Goal: Check status: Check status

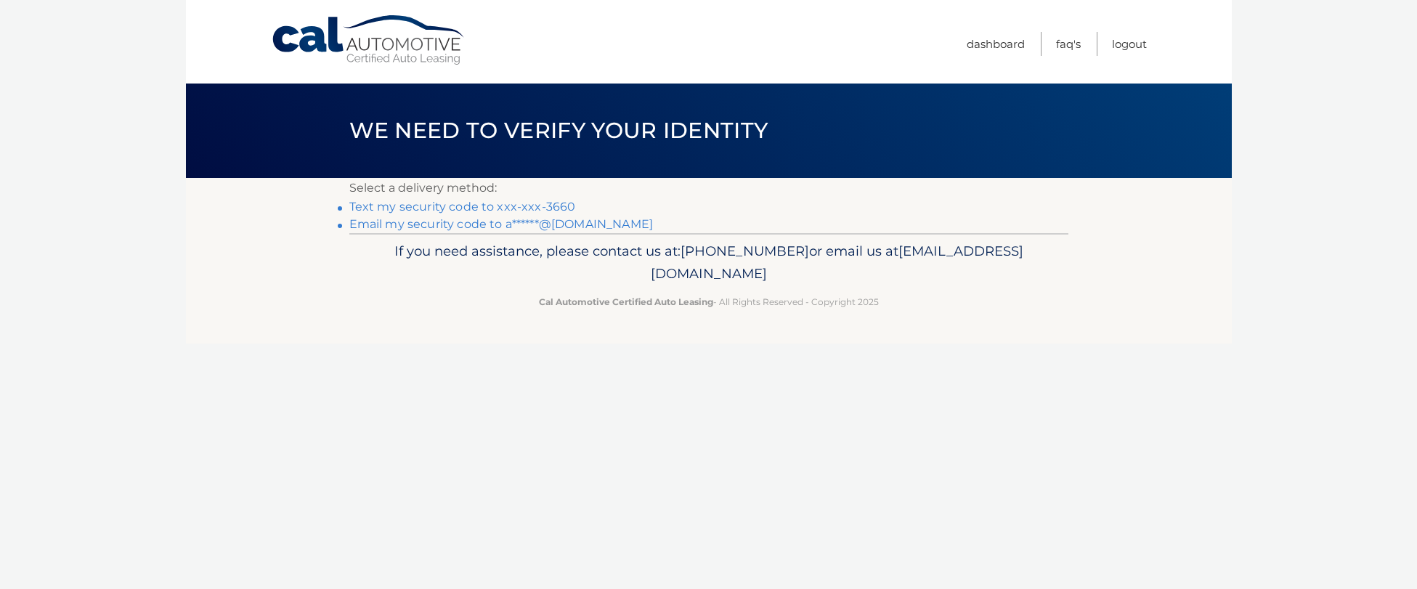
click at [504, 207] on link "Text my security code to xxx-xxx-3660" at bounding box center [462, 207] width 227 height 14
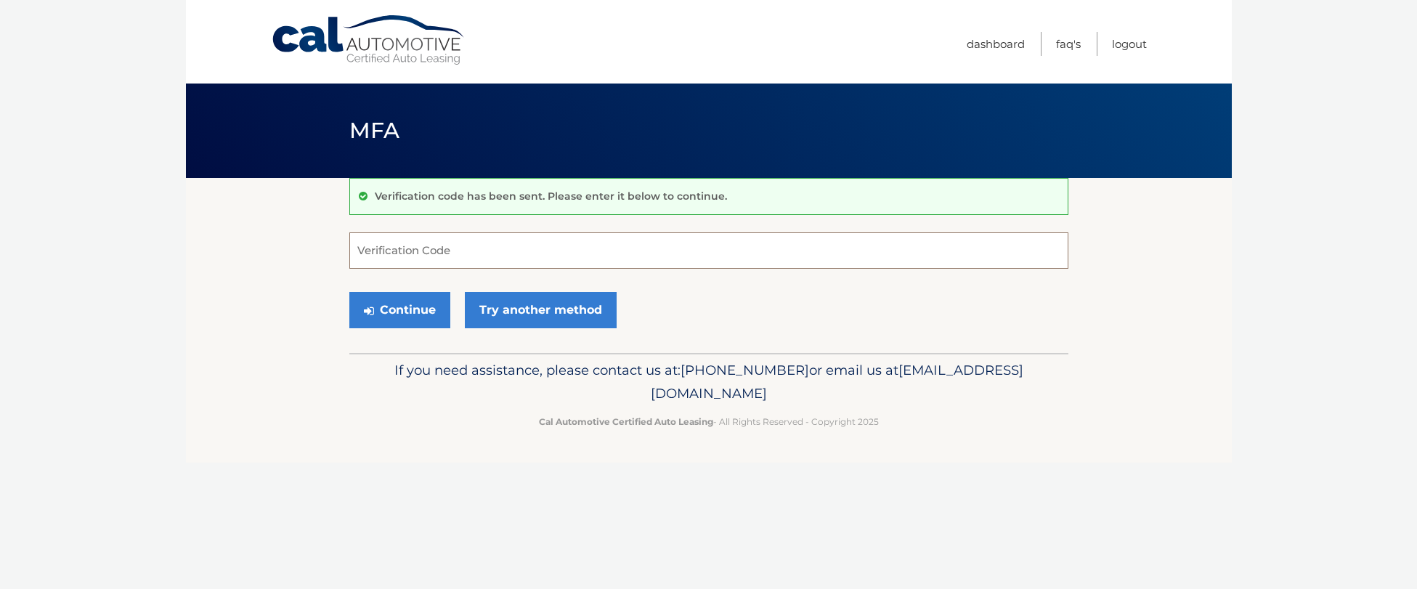
click at [374, 247] on input "Verification Code" at bounding box center [708, 250] width 719 height 36
type input "837975"
click at [349, 292] on button "Continue" at bounding box center [399, 310] width 101 height 36
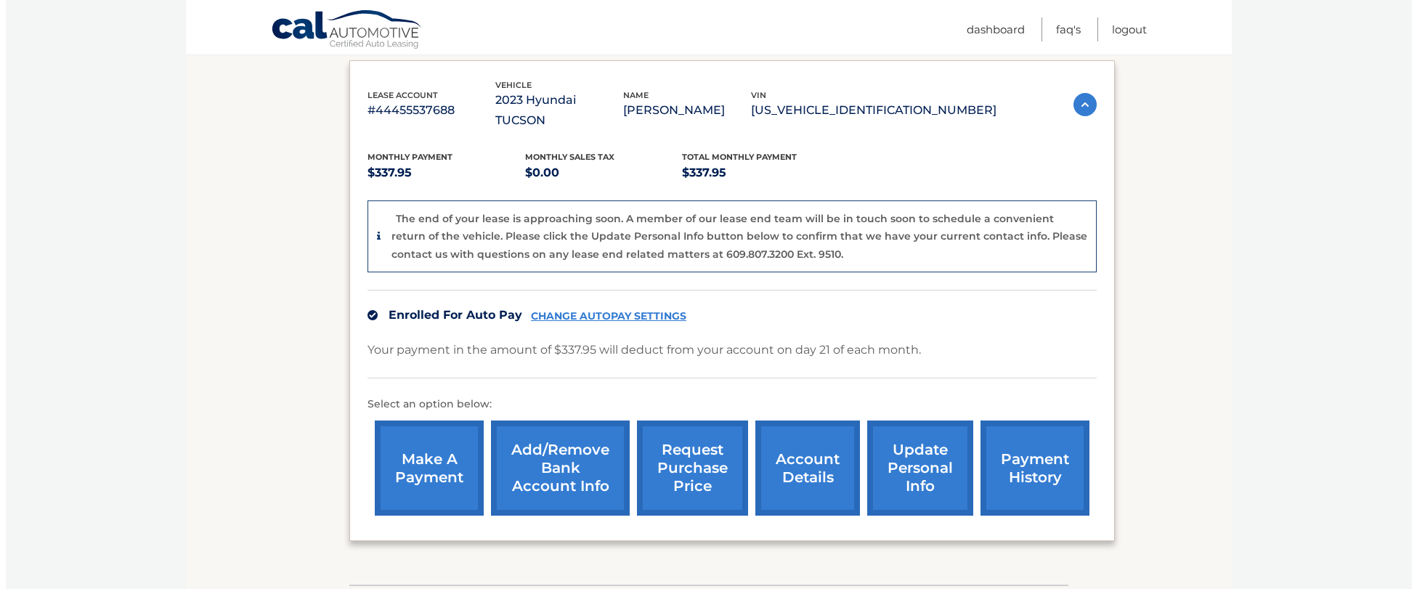
scroll to position [326, 0]
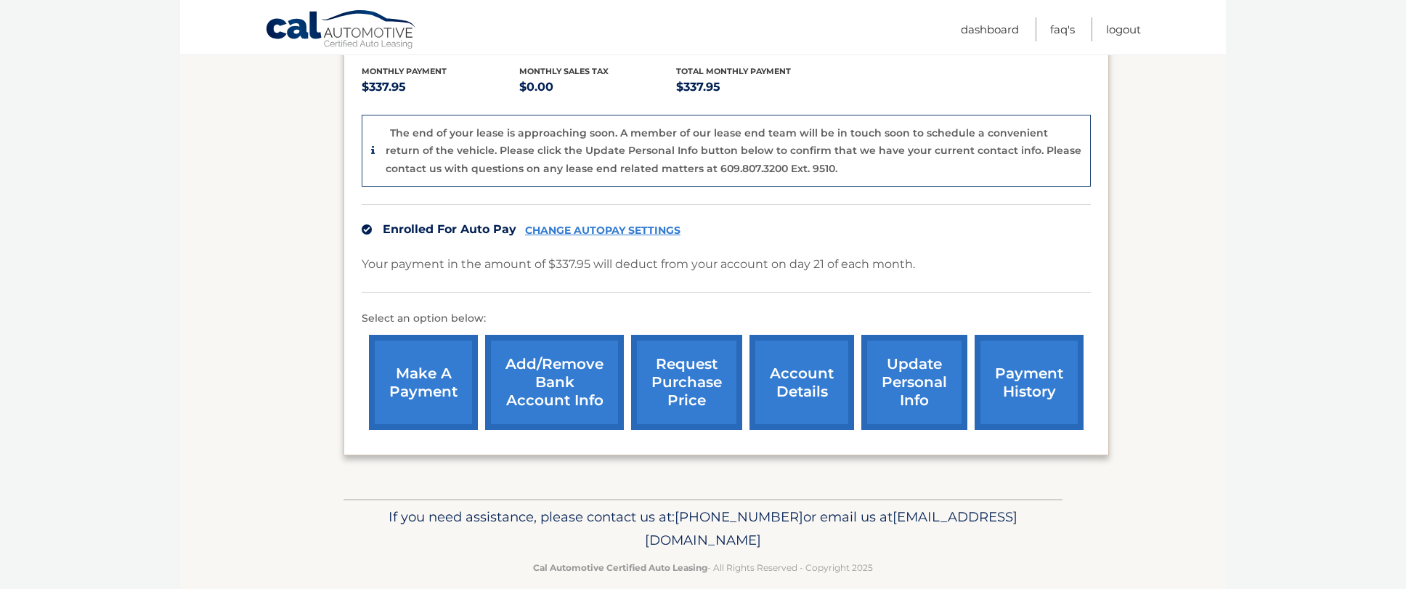
click at [675, 360] on link "request purchase price" at bounding box center [686, 382] width 111 height 95
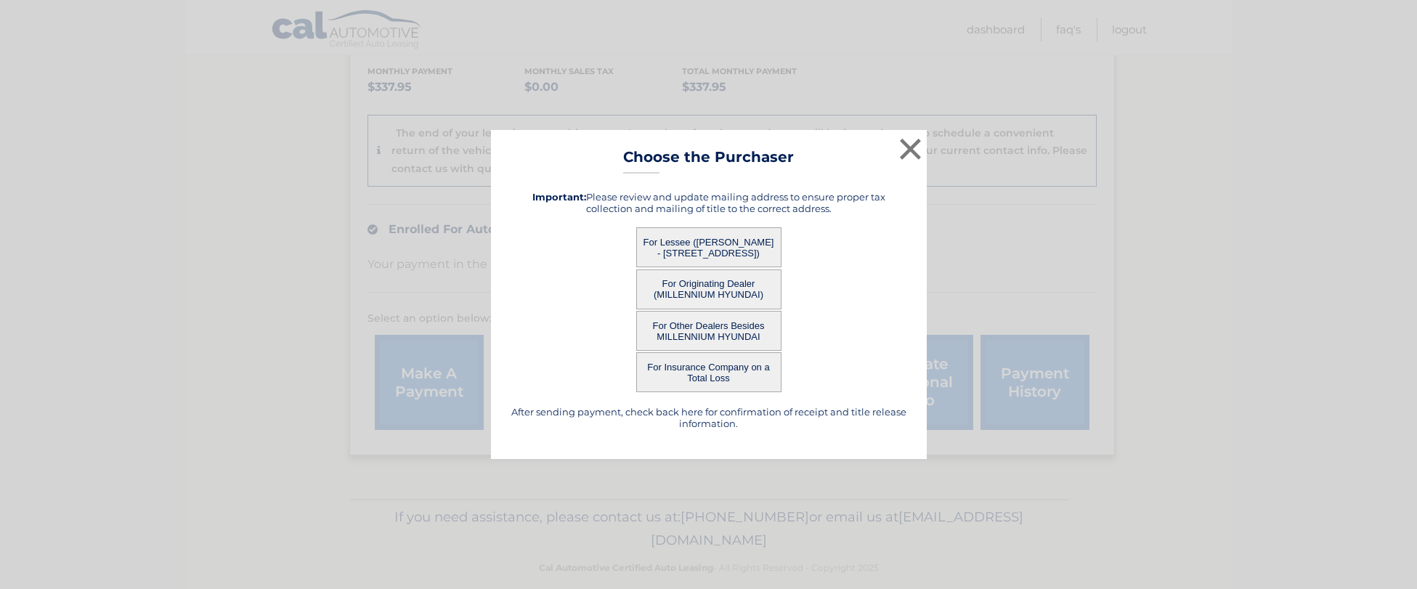
click at [692, 237] on button "For Lessee ([PERSON_NAME] - [STREET_ADDRESS])" at bounding box center [708, 247] width 145 height 40
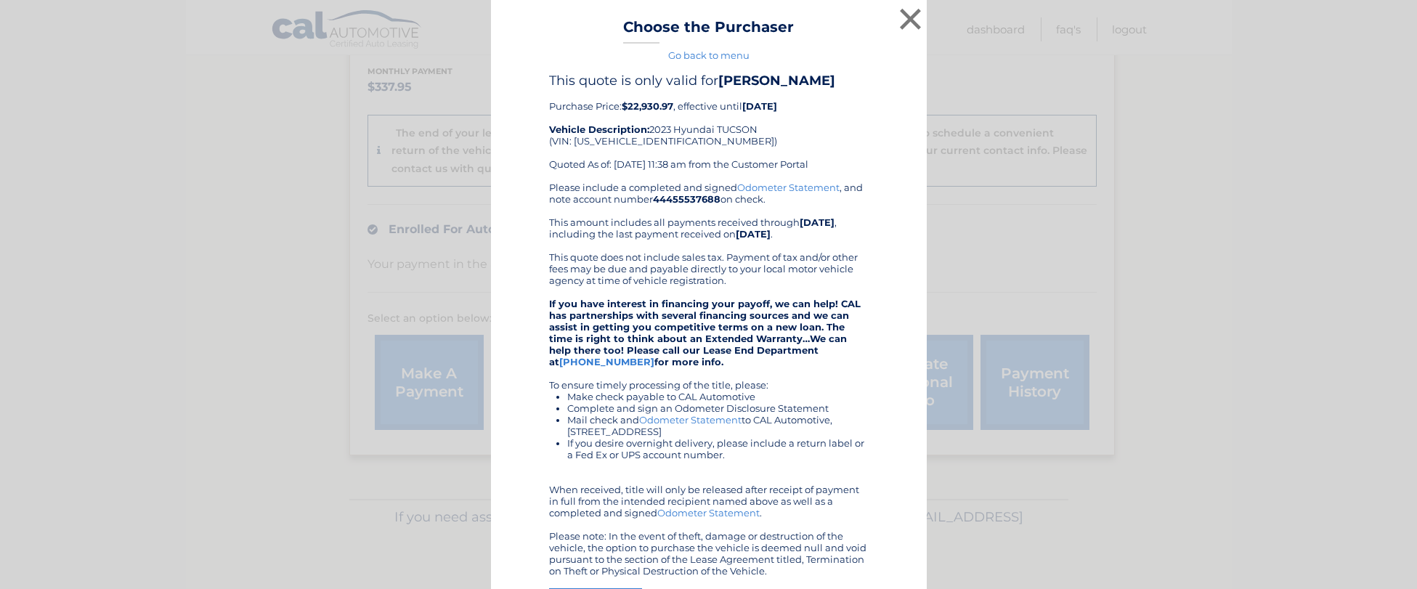
drag, startPoint x: 544, startPoint y: 105, endPoint x: 807, endPoint y: 137, distance: 264.8
click at [807, 137] on div "This quote is only valid for [PERSON_NAME] Purchase Price: $22,930.97 , effecti…" at bounding box center [709, 127] width 320 height 109
copy div "Purchase Price: $22,930.97 , effective until [DATE] Vehicle Description: 2023 H…"
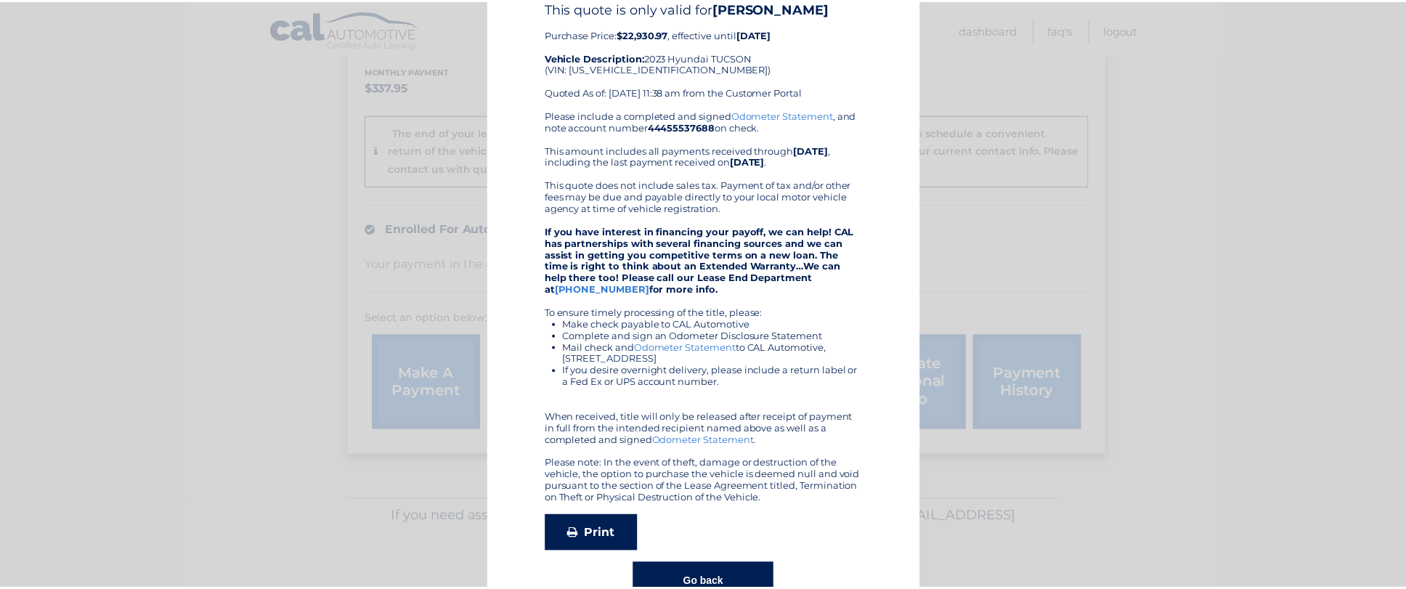
scroll to position [115, 0]
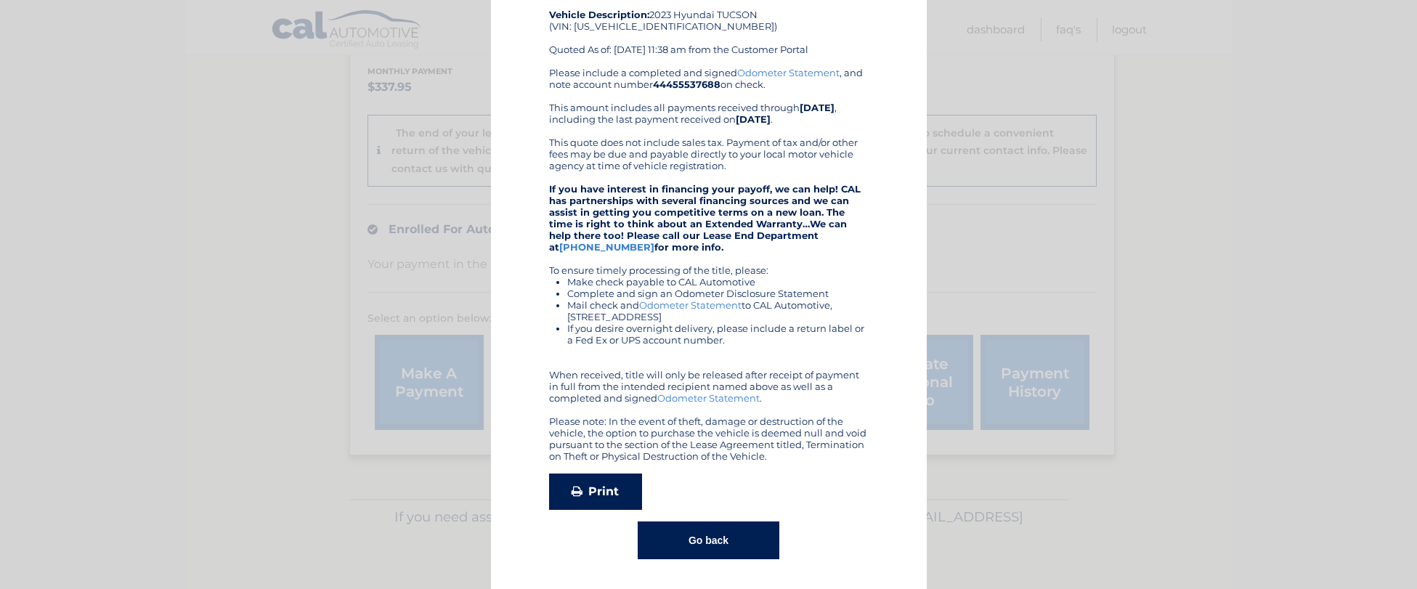
click at [612, 487] on link "Print" at bounding box center [595, 491] width 93 height 36
click at [235, 113] on div "× Choose the Purchaser Go back to menu After sending payment, check back here f…" at bounding box center [708, 237] width 1405 height 704
